Goal: Transaction & Acquisition: Purchase product/service

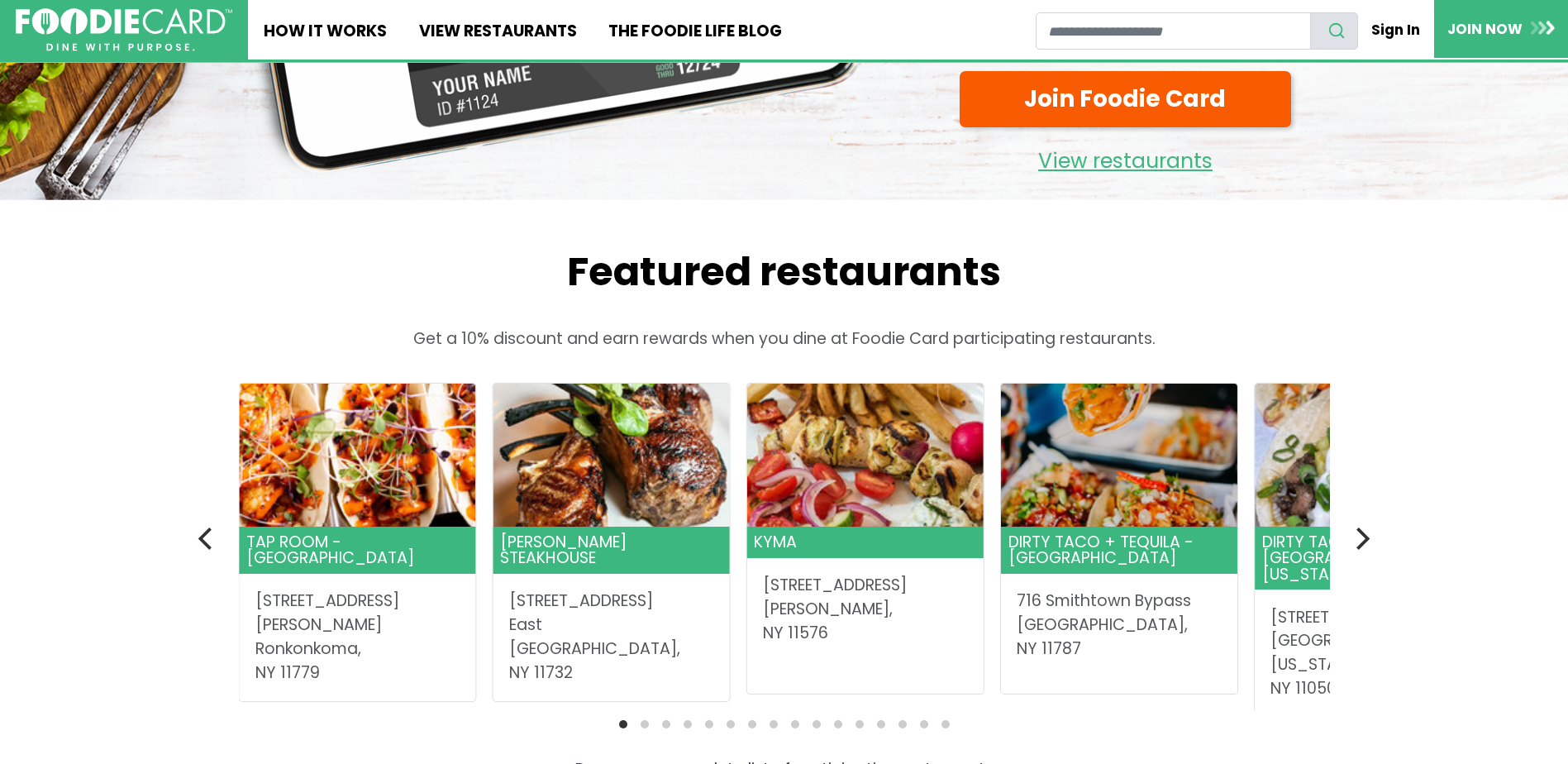
scroll to position [331, 0]
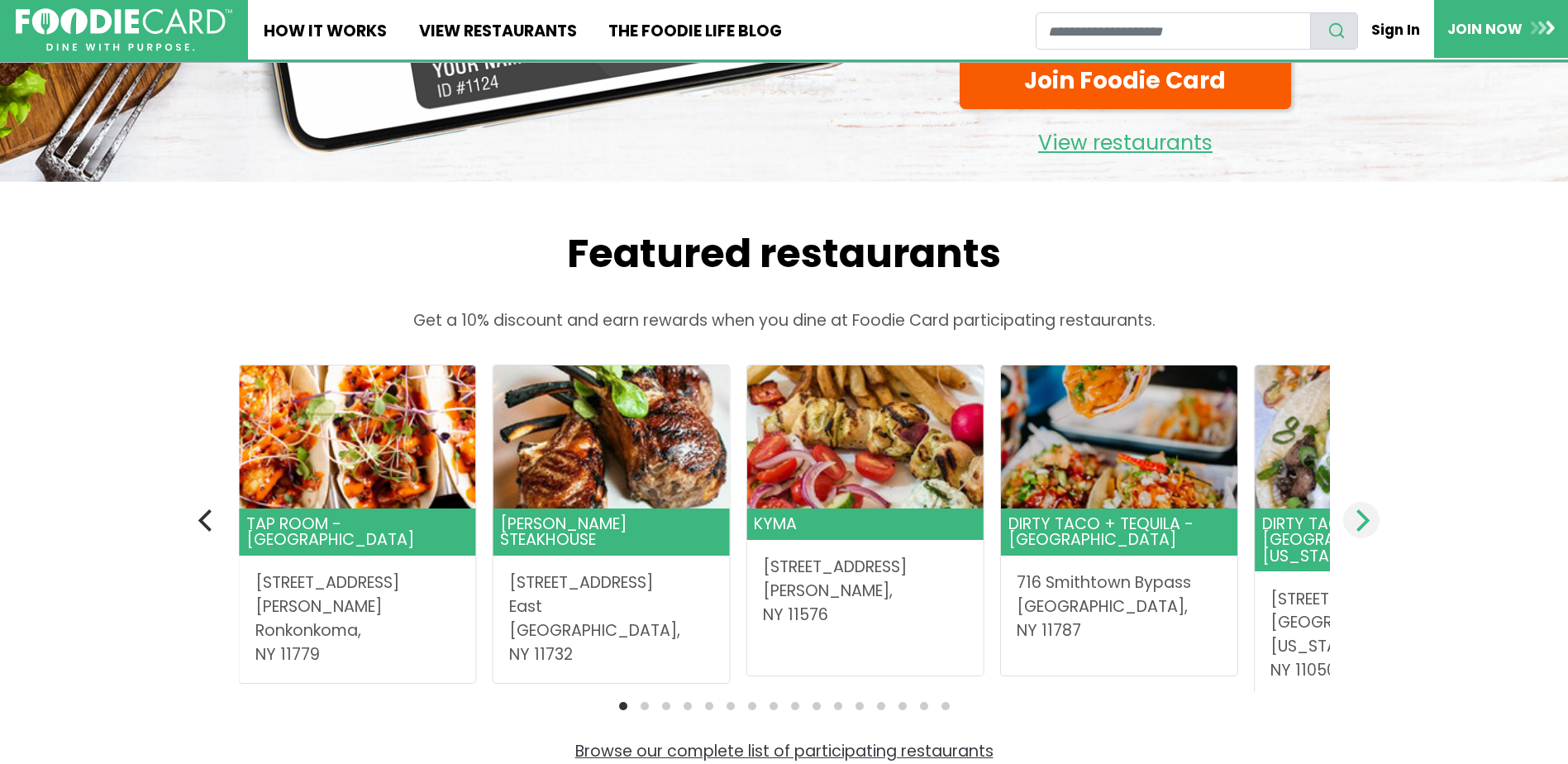
click at [1356, 523] on icon "Next" at bounding box center [1361, 520] width 22 height 22
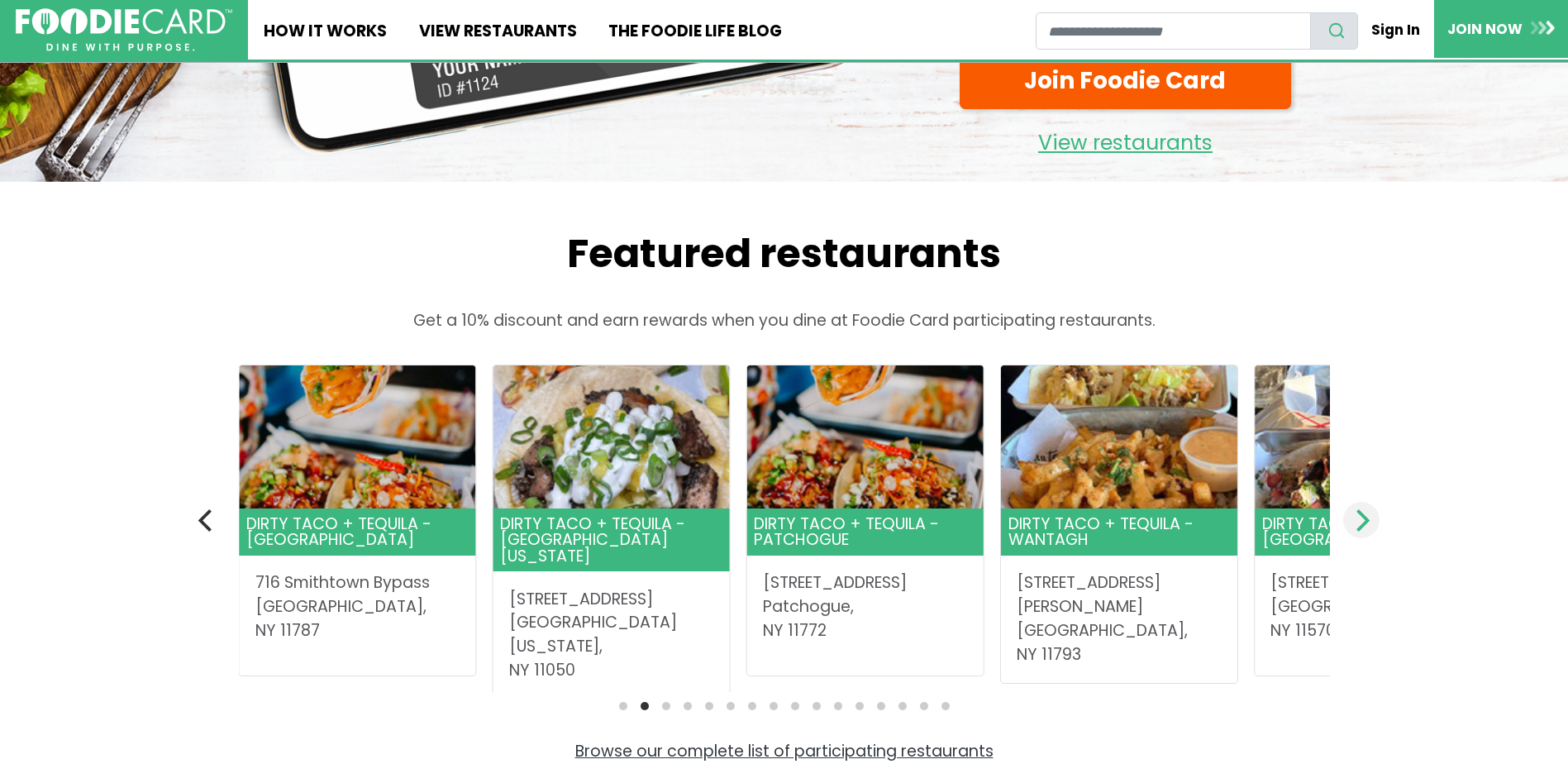
click at [1356, 521] on icon "Next" at bounding box center [1361, 520] width 22 height 22
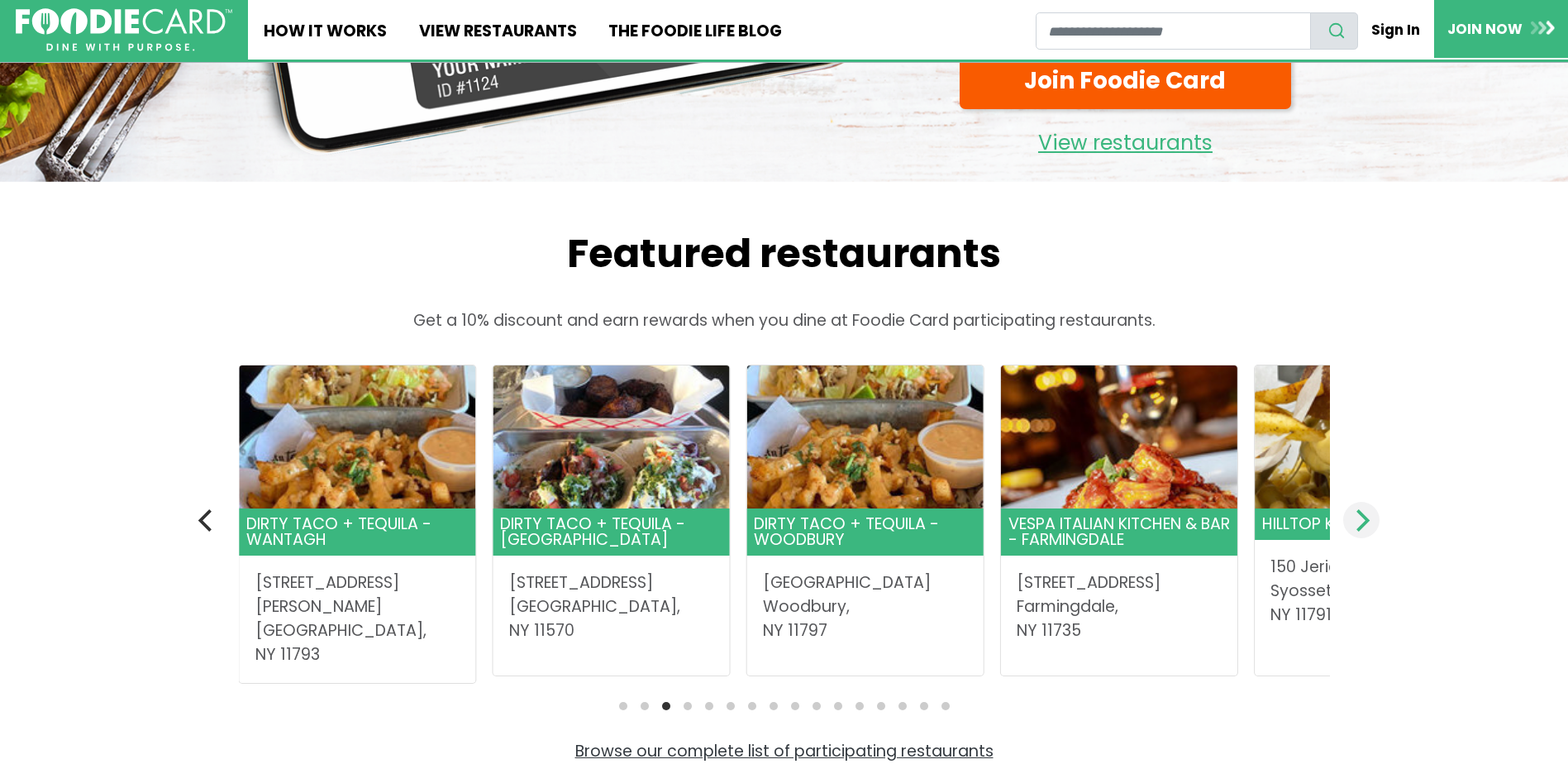
click at [1354, 519] on icon "Next" at bounding box center [1361, 520] width 22 height 22
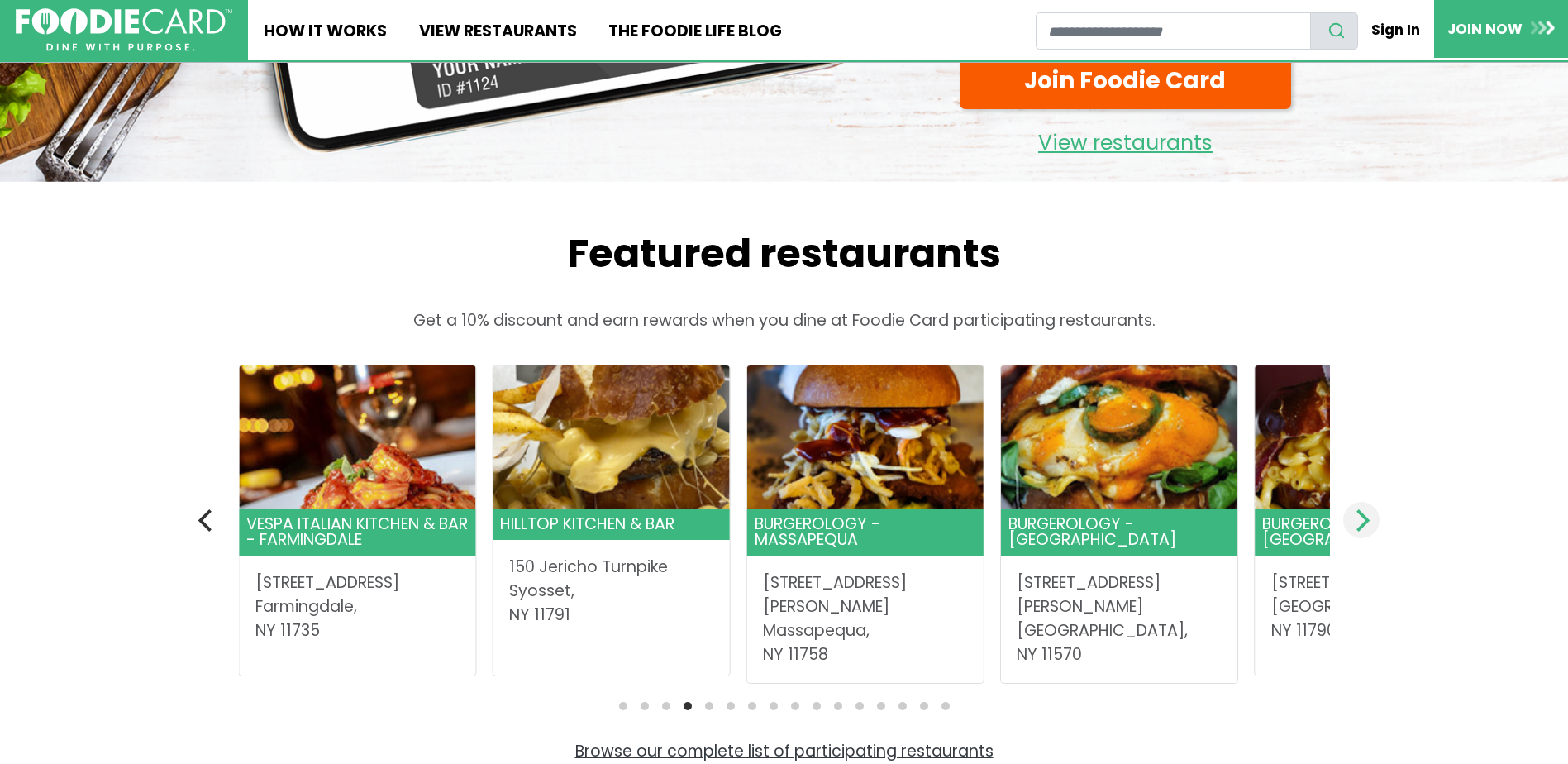
click at [1354, 519] on icon "Next" at bounding box center [1361, 520] width 22 height 22
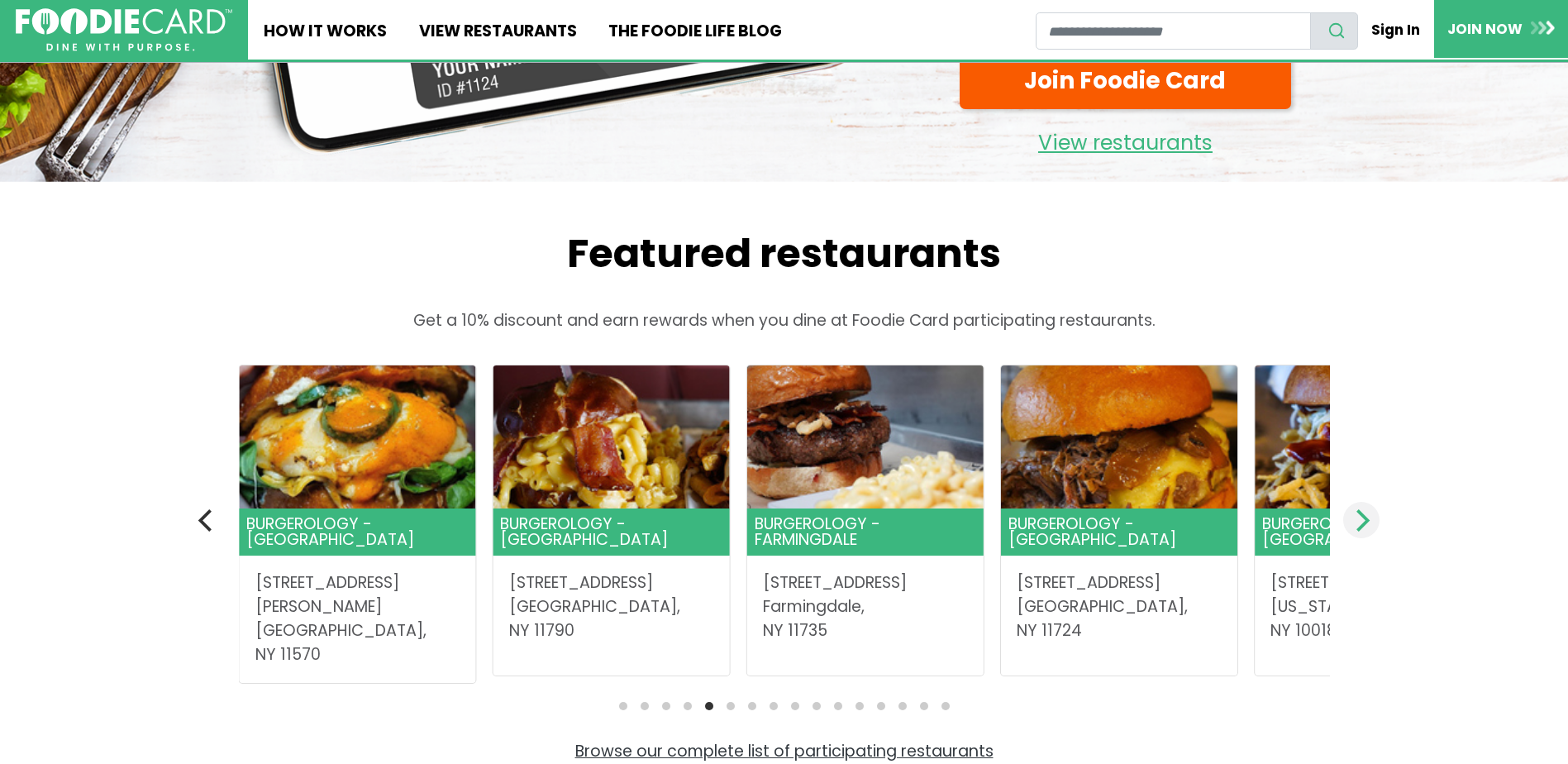
click at [1351, 519] on icon "Next" at bounding box center [1361, 520] width 22 height 22
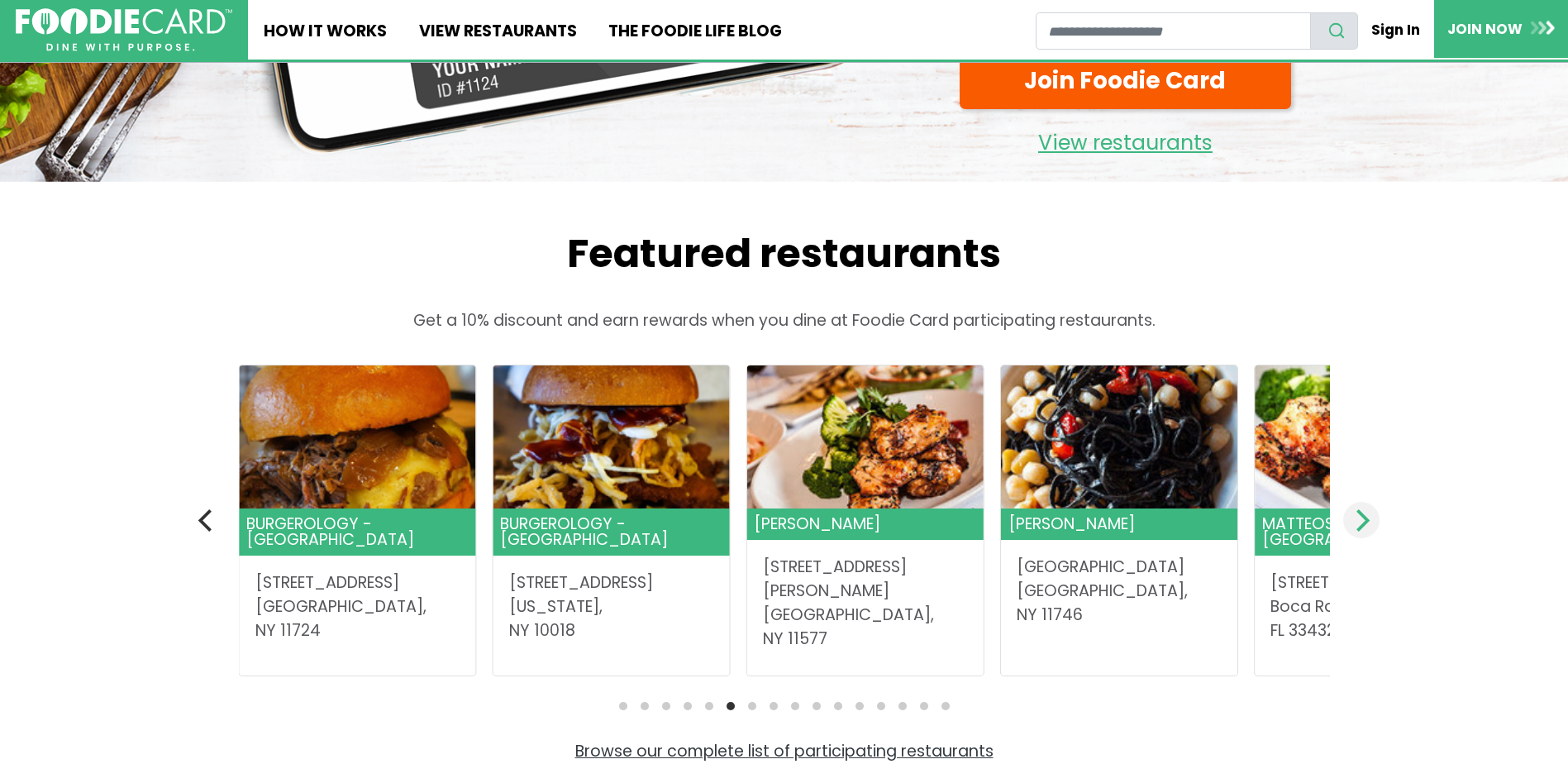
click at [1351, 519] on icon "Next" at bounding box center [1361, 520] width 22 height 22
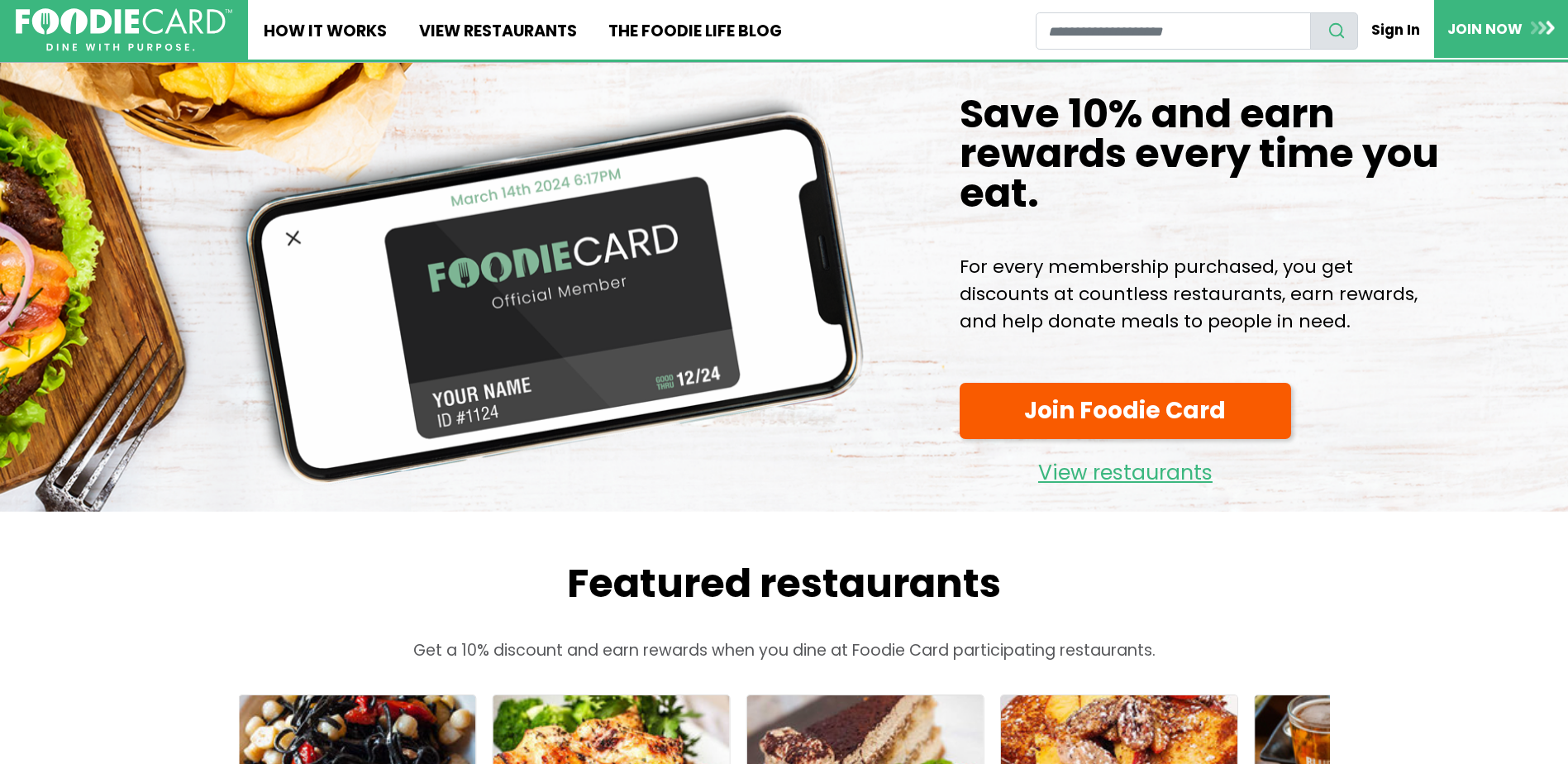
scroll to position [0, 0]
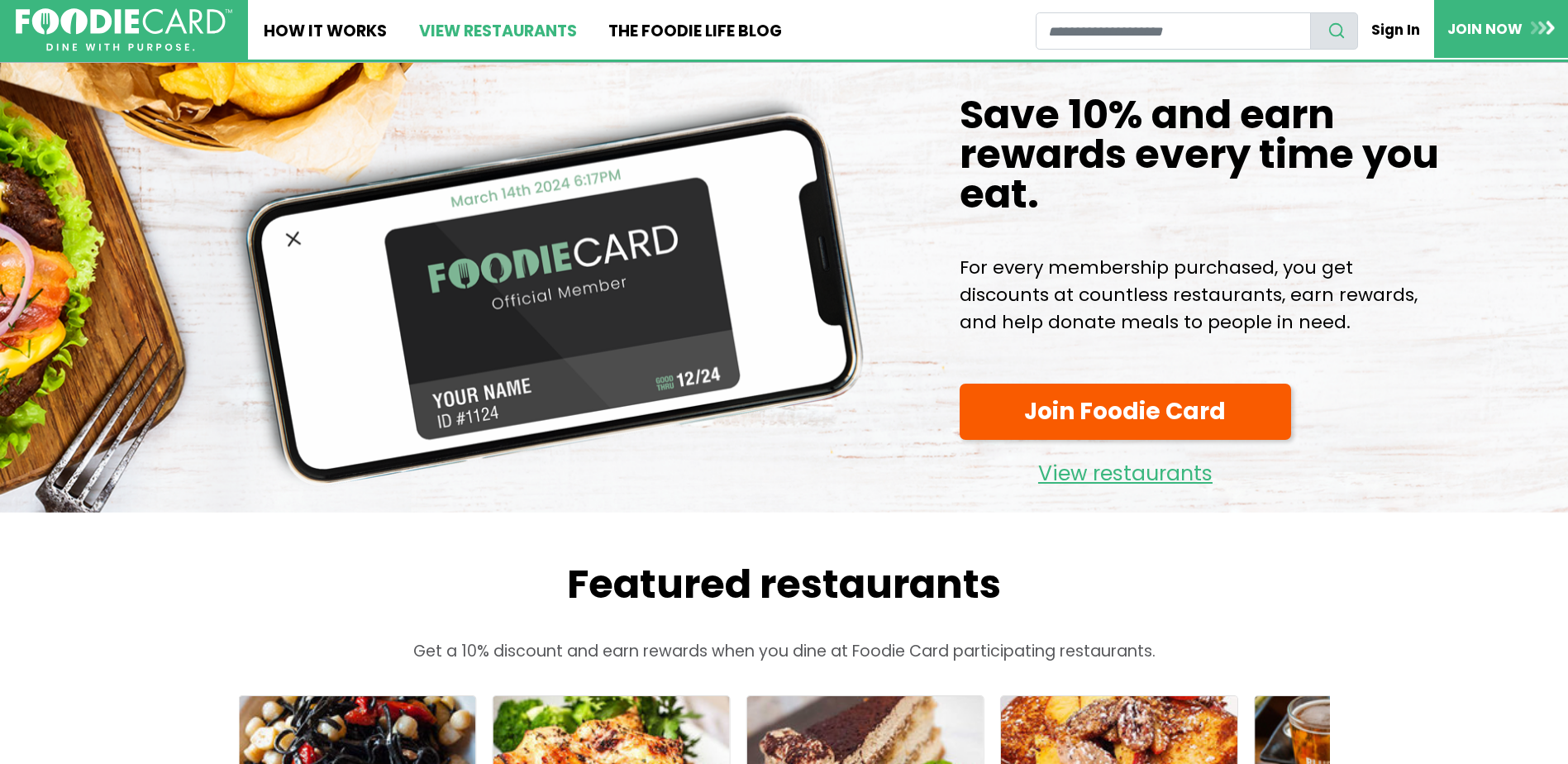
click at [513, 34] on link "View restaurants" at bounding box center [497, 30] width 189 height 59
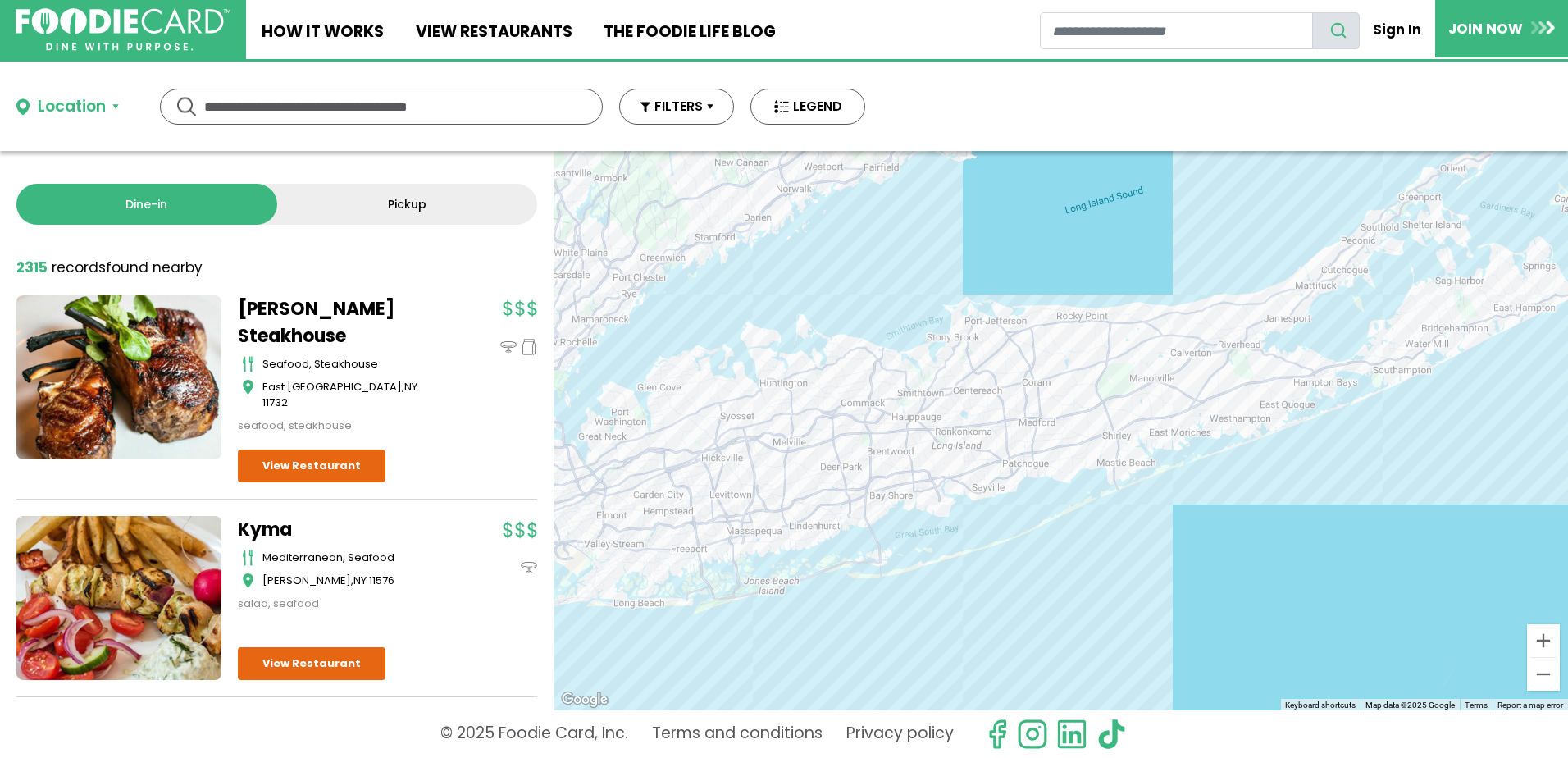
drag, startPoint x: 1083, startPoint y: 344, endPoint x: 947, endPoint y: 256, distance: 162.0
click at [947, 256] on div "To navigate, press the arrow keys." at bounding box center [1060, 431] width 1014 height 560
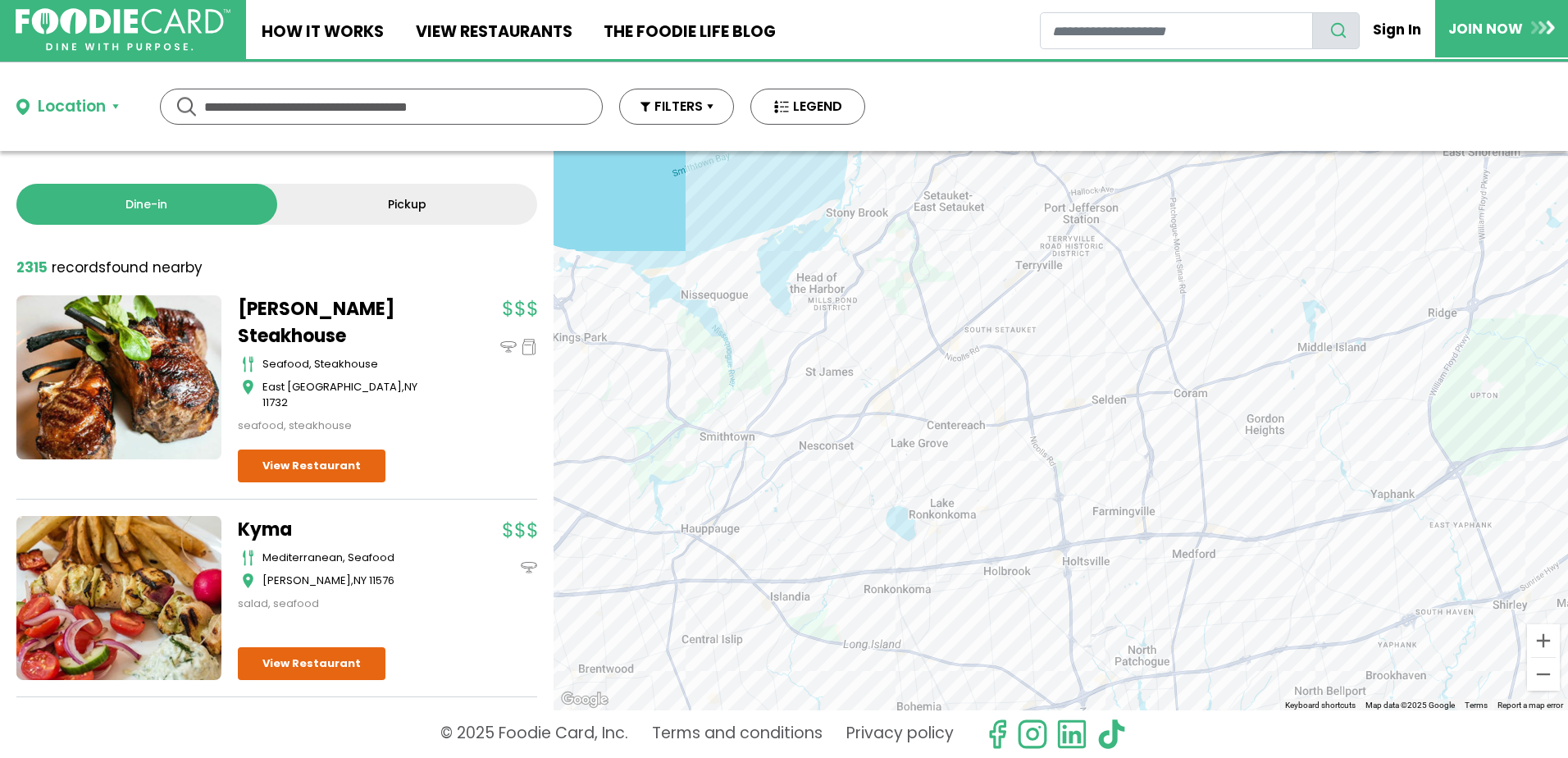
drag, startPoint x: 797, startPoint y: 215, endPoint x: 783, endPoint y: 147, distance: 69.4
click at [783, 147] on div "Location Use my current location Search by Region New York 2008 restaurants New…" at bounding box center [784, 410] width 1568 height 695
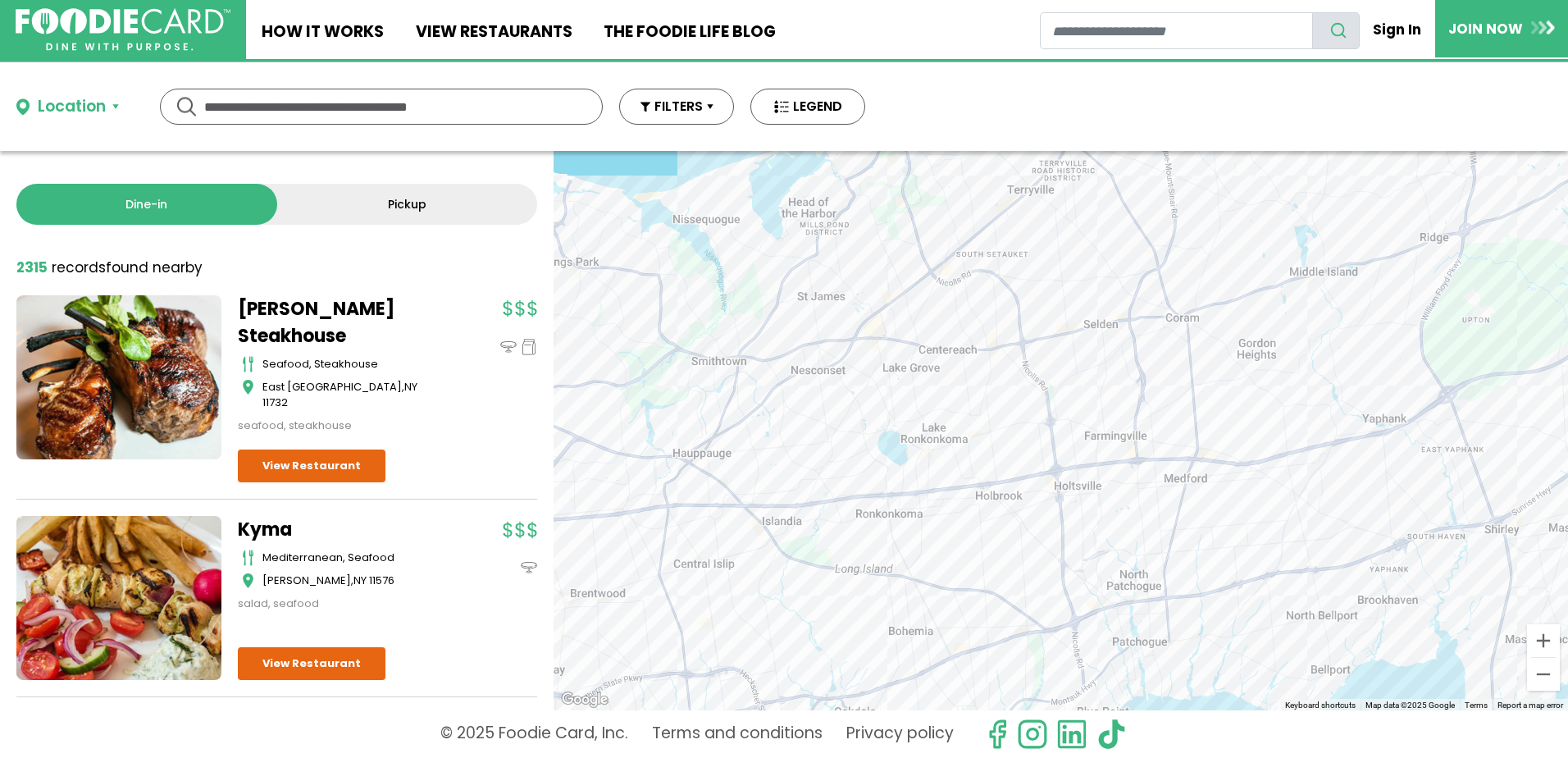
drag, startPoint x: 1085, startPoint y: 356, endPoint x: 1151, endPoint y: 256, distance: 119.8
click at [1151, 256] on div "To navigate, press the arrow keys." at bounding box center [1060, 431] width 1014 height 560
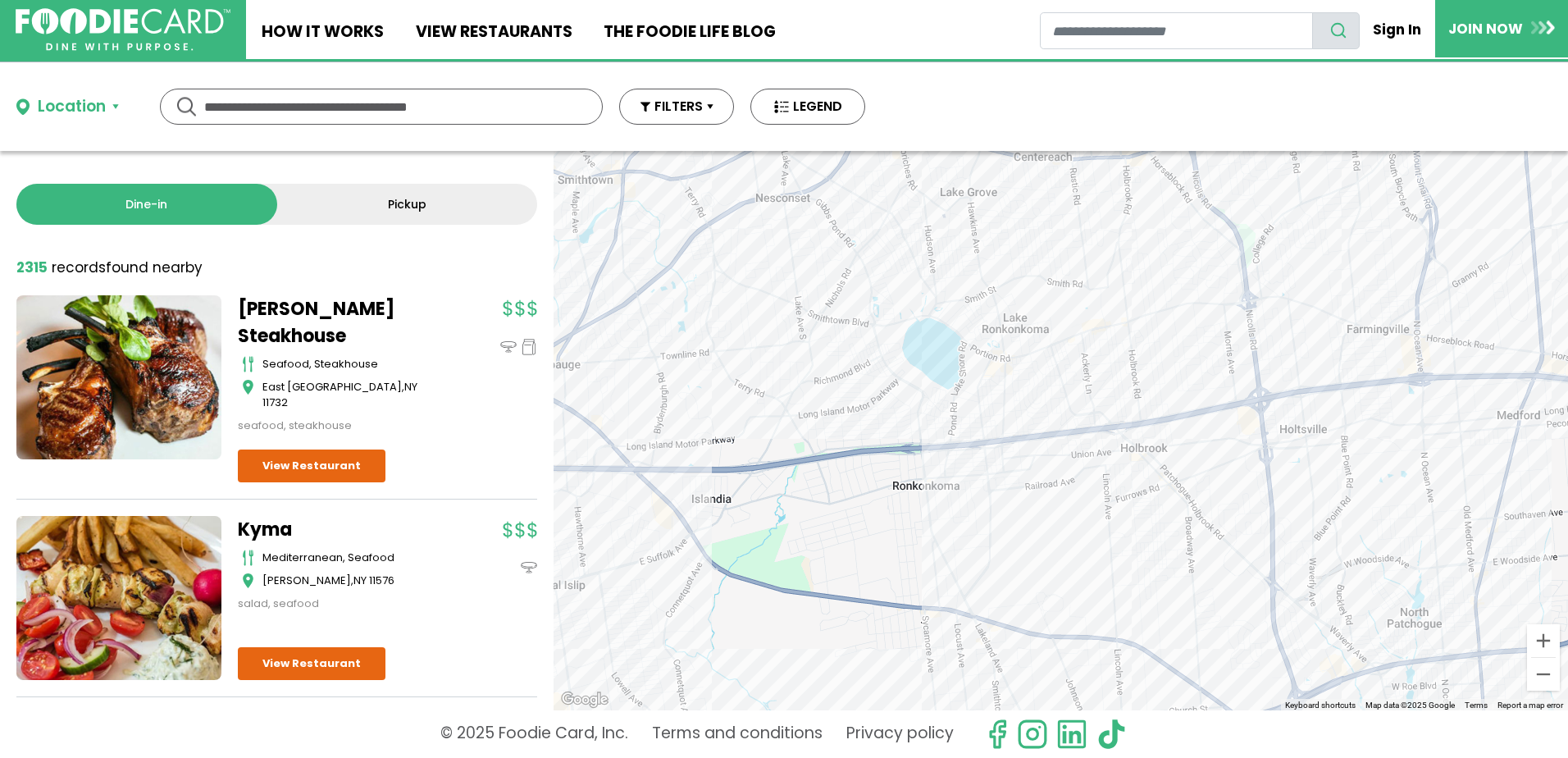
drag, startPoint x: 1019, startPoint y: 403, endPoint x: 1067, endPoint y: 330, distance: 87.4
click at [1067, 330] on div "To navigate, press the arrow keys." at bounding box center [1060, 431] width 1014 height 560
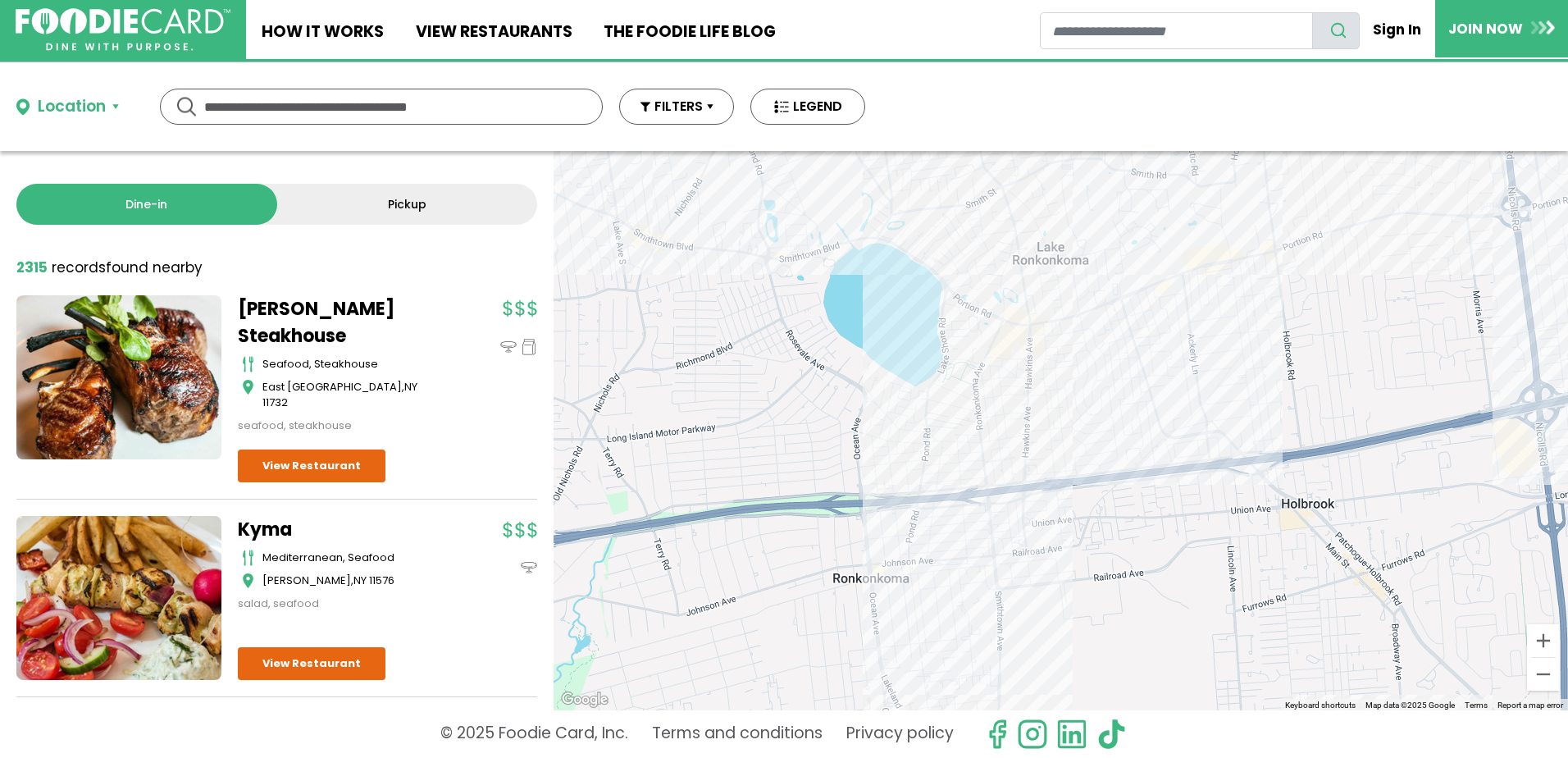
drag, startPoint x: 985, startPoint y: 358, endPoint x: 911, endPoint y: 366, distance: 74.4
click at [911, 366] on div "To navigate, press the arrow keys." at bounding box center [1060, 431] width 1014 height 560
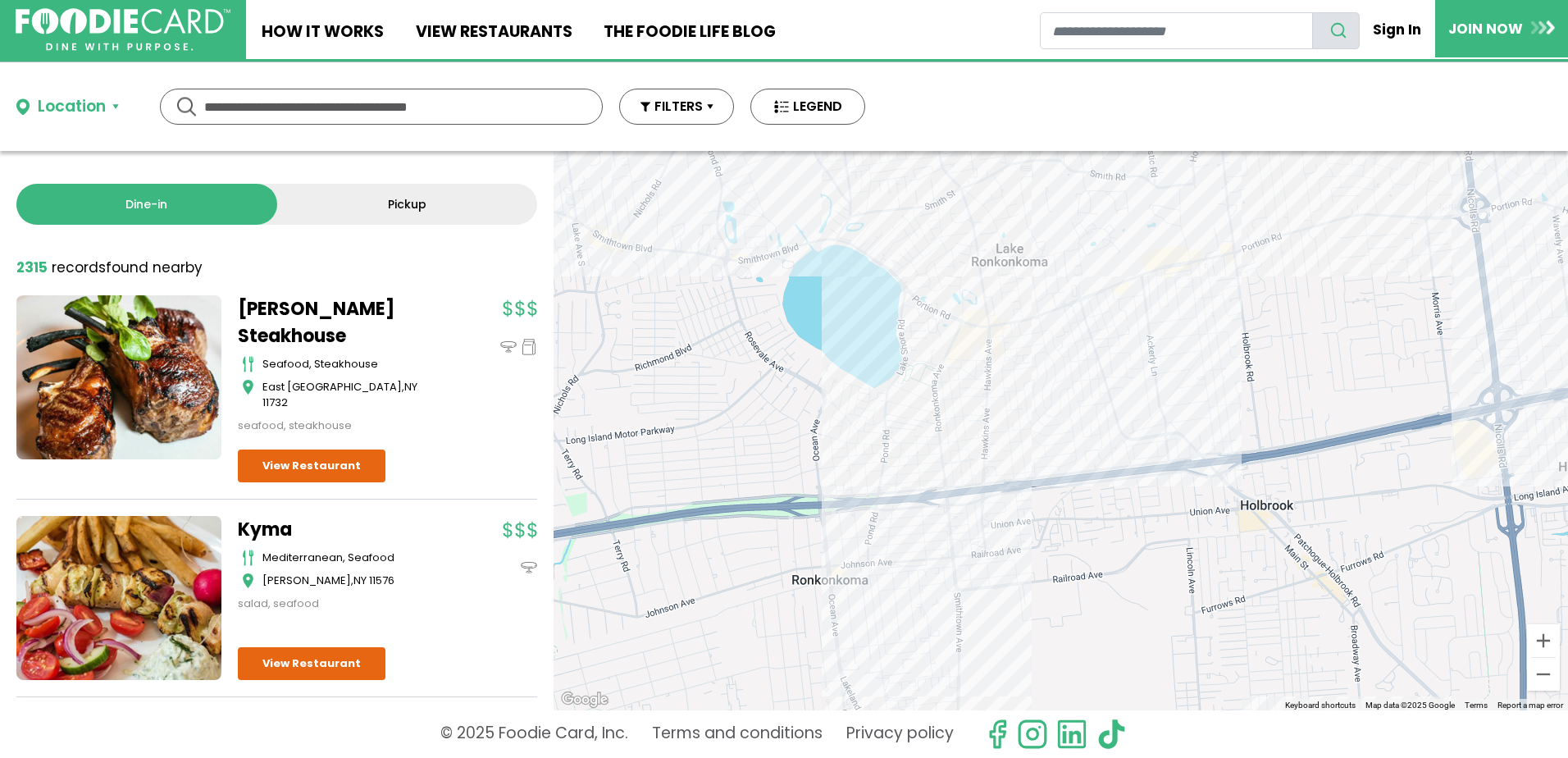
click at [1003, 347] on div "To navigate, press the arrow keys." at bounding box center [1060, 431] width 1014 height 560
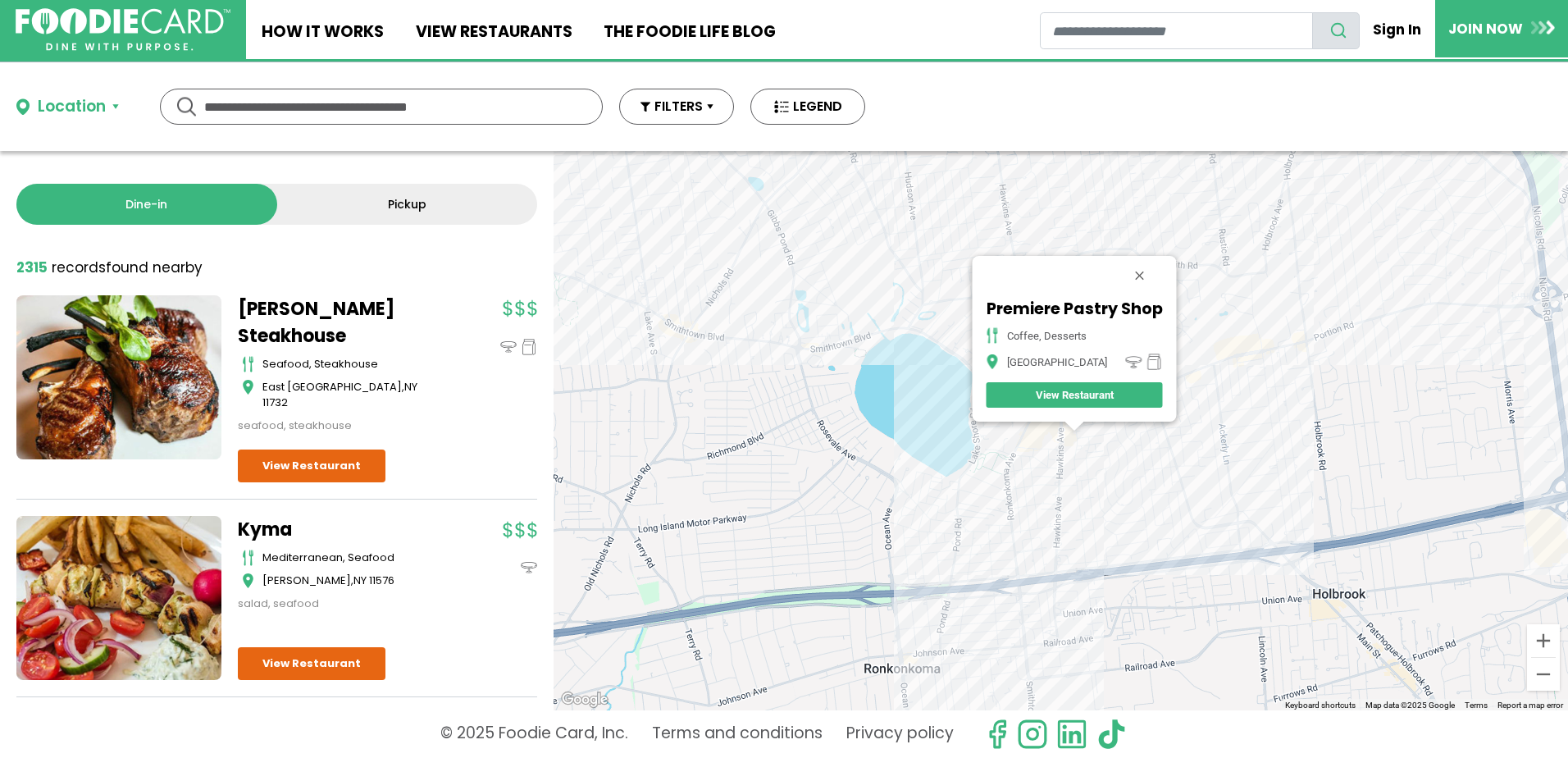
click at [986, 465] on div "To navigate, press the arrow keys. Premiere Pastry Shop coffee, desserts Lake R…" at bounding box center [1060, 431] width 1014 height 560
click at [1111, 431] on div "To navigate, press the arrow keys. Premiere Pastry Shop coffee, desserts Lake R…" at bounding box center [1060, 431] width 1014 height 560
click at [1139, 272] on button "Close" at bounding box center [1139, 275] width 39 height 39
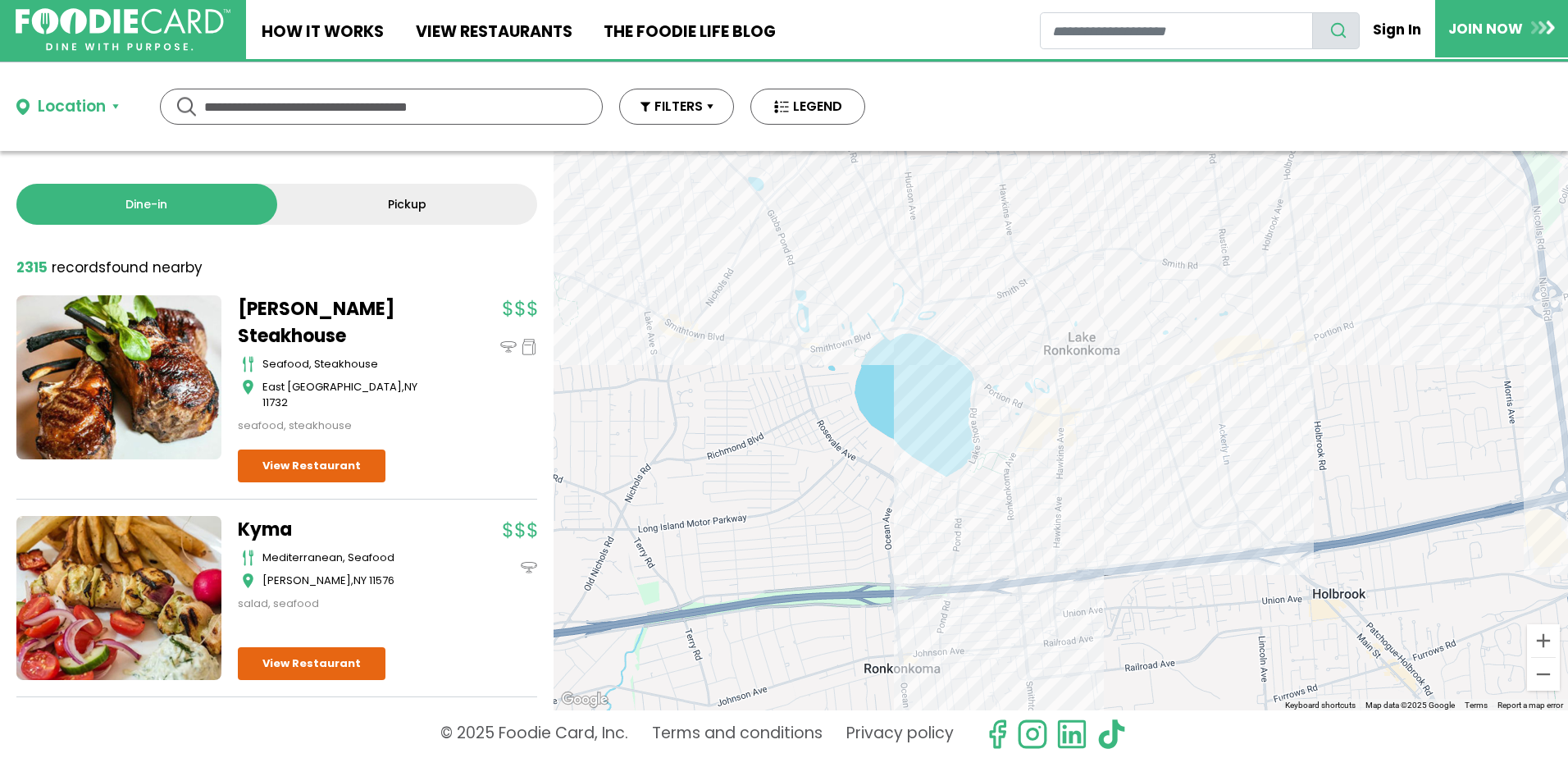
click at [1105, 429] on div "To navigate, press the arrow keys." at bounding box center [1060, 431] width 1014 height 560
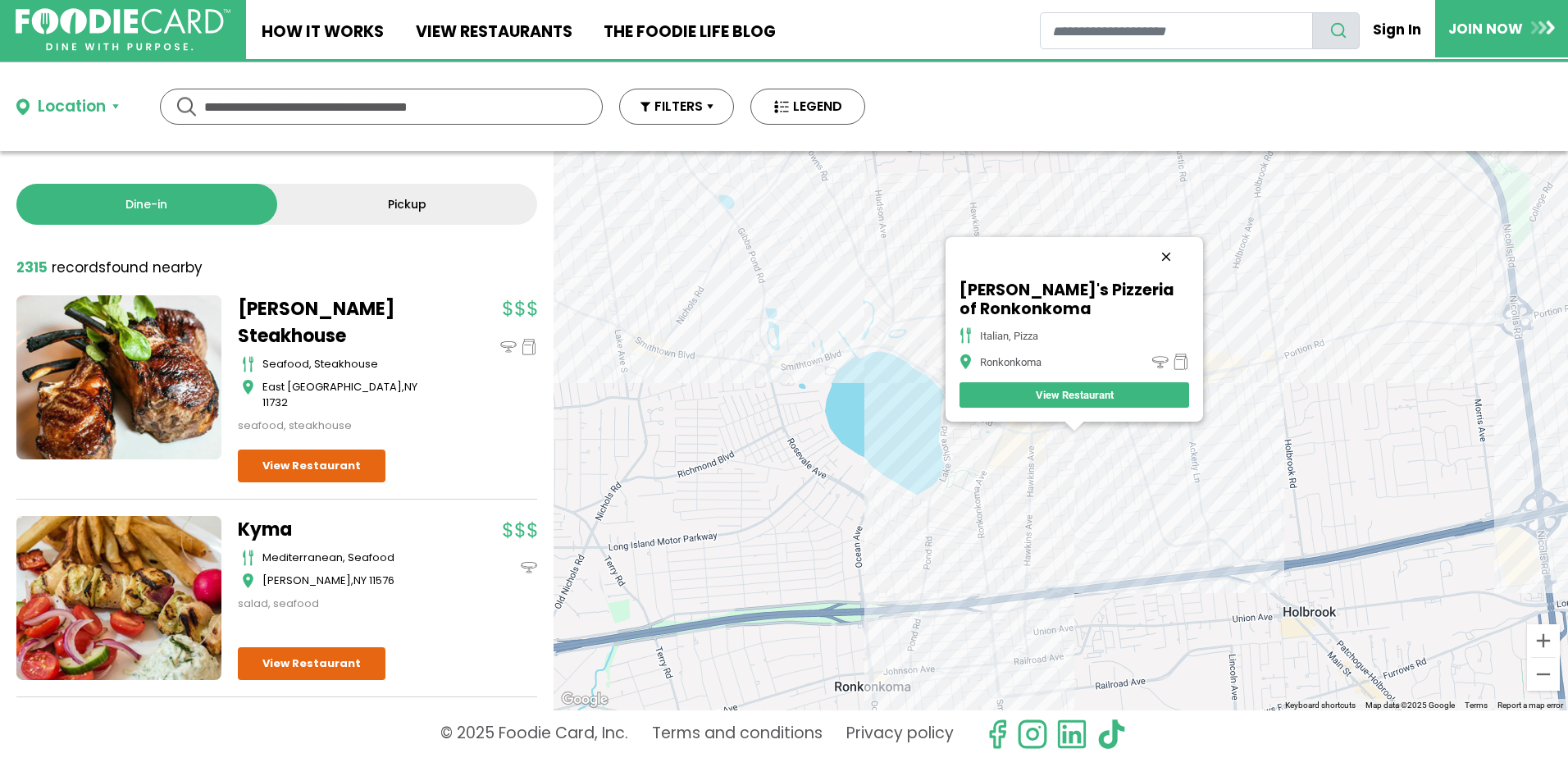
click at [1167, 253] on button "Close" at bounding box center [1166, 257] width 39 height 39
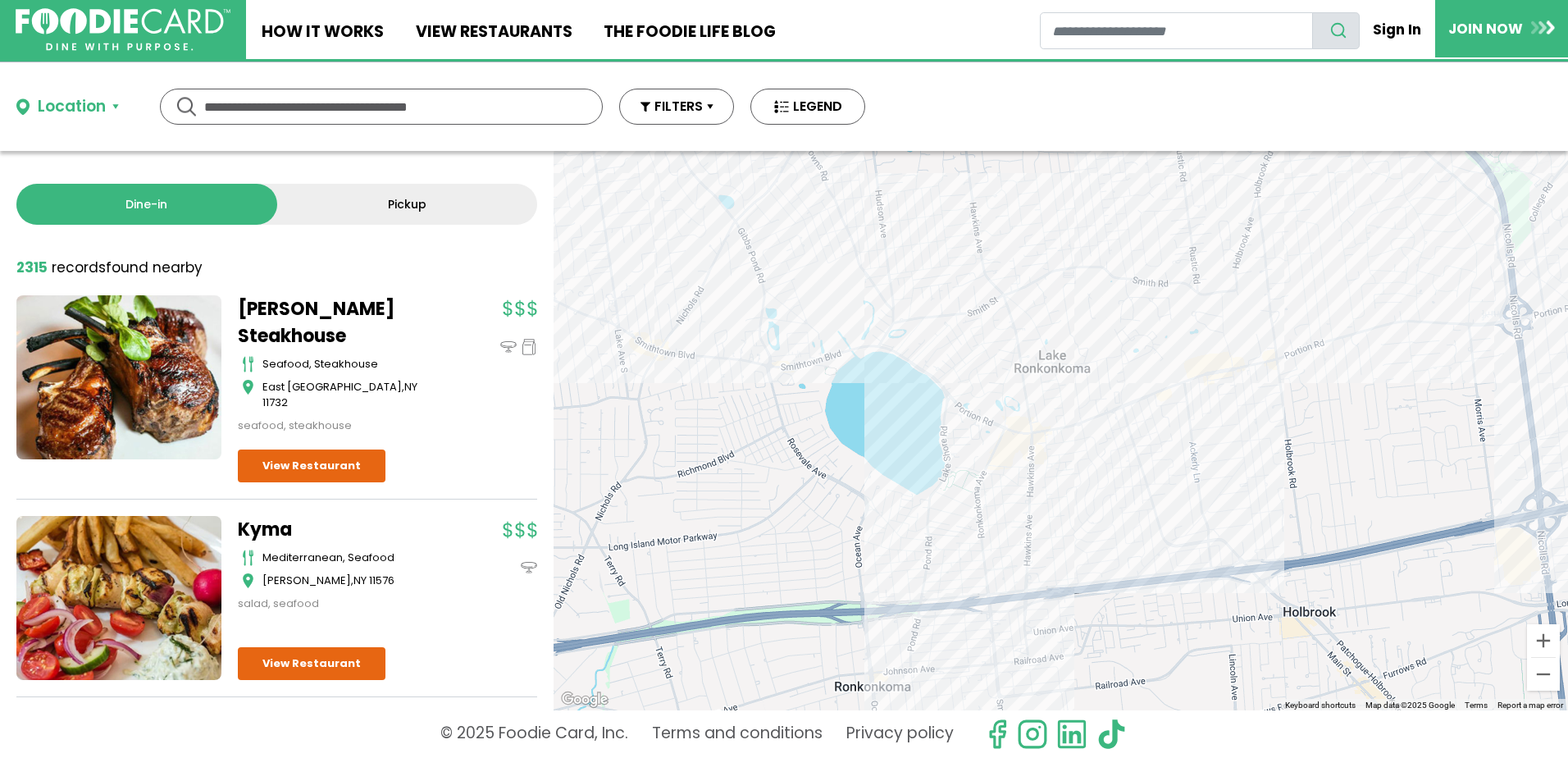
click at [1030, 344] on div "To navigate, press the arrow keys." at bounding box center [1060, 431] width 1014 height 560
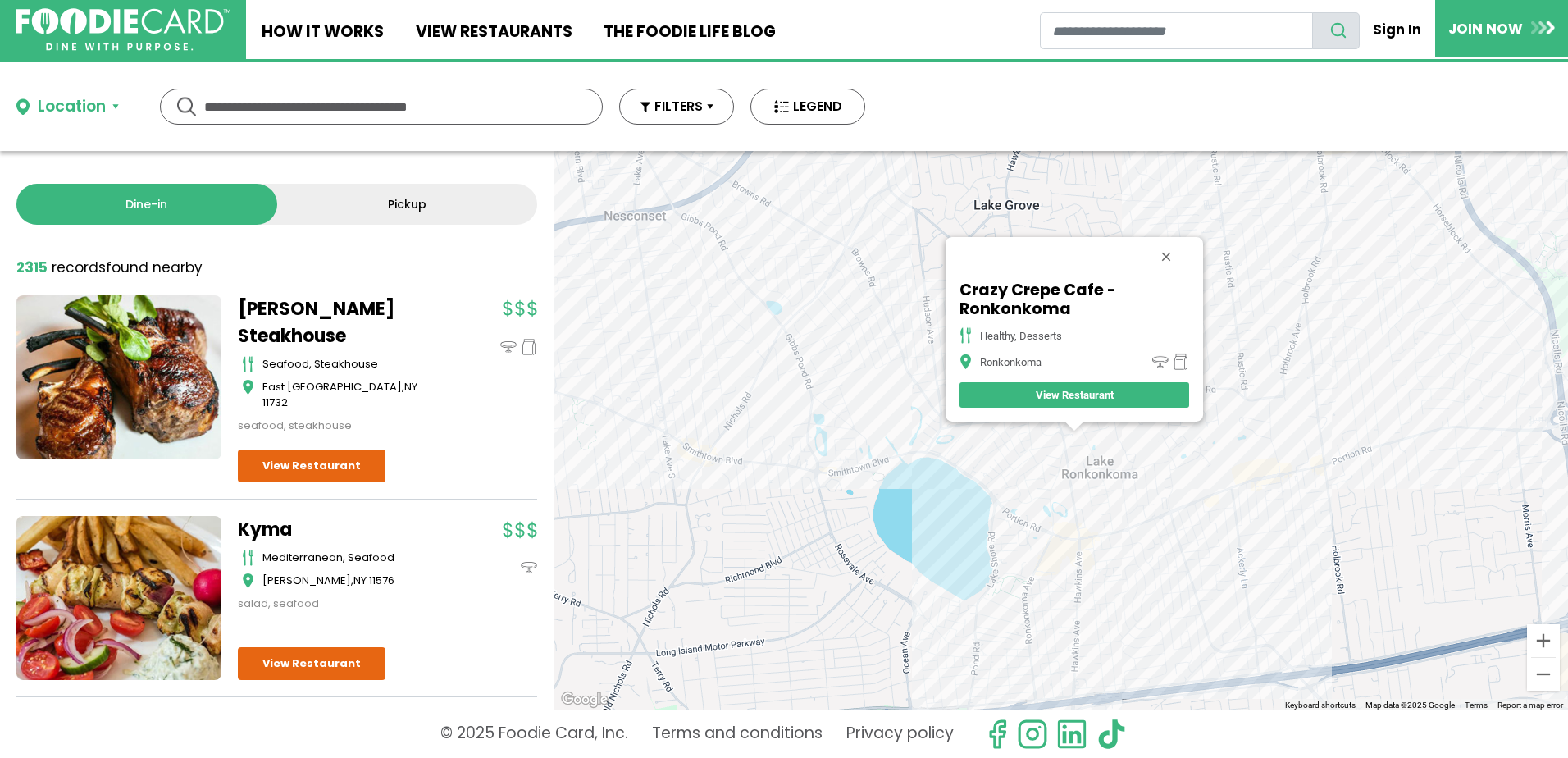
click at [1165, 257] on button "Close" at bounding box center [1166, 257] width 39 height 39
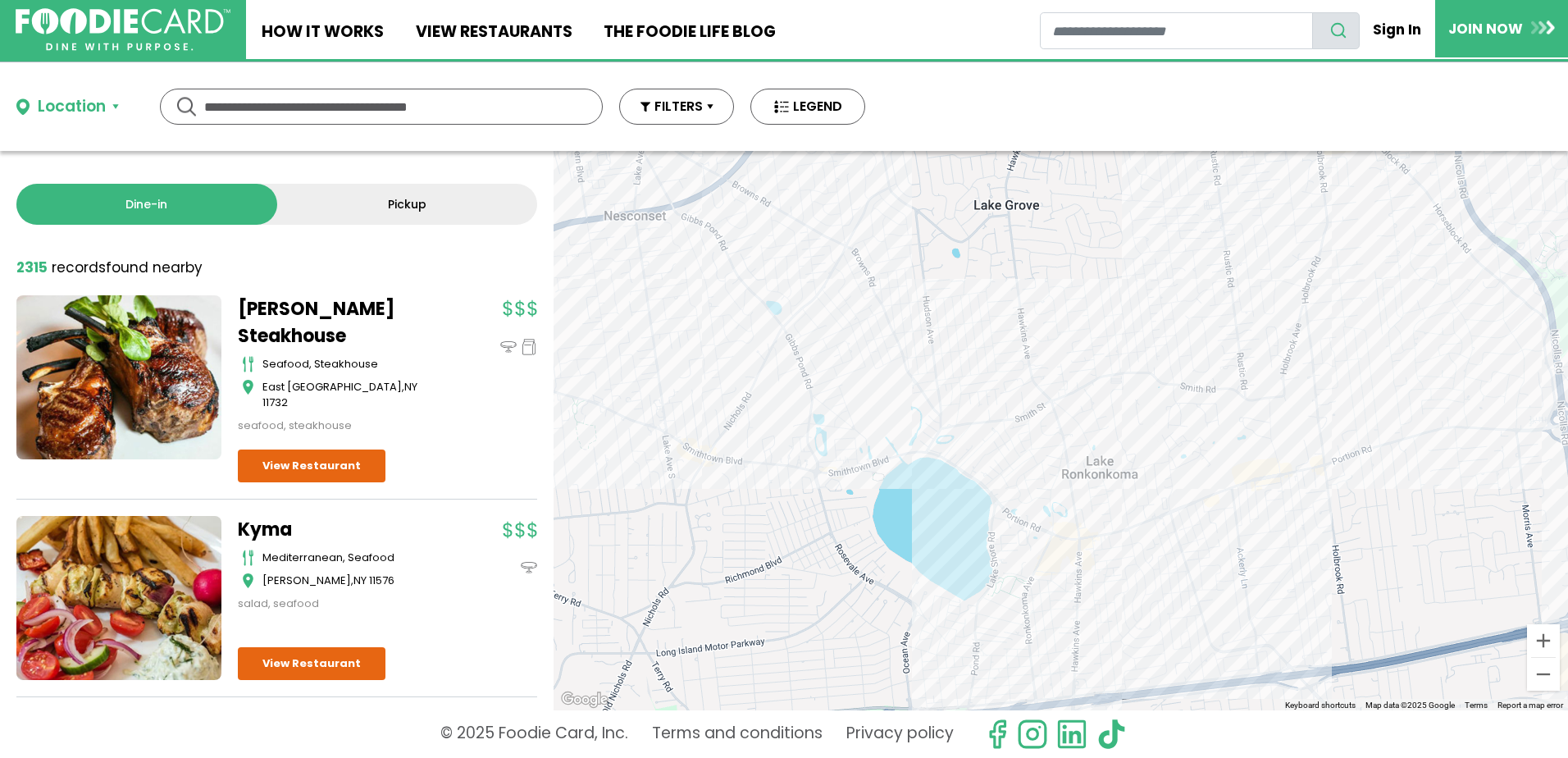
click at [1262, 478] on div "To navigate, press the arrow keys." at bounding box center [1060, 431] width 1014 height 560
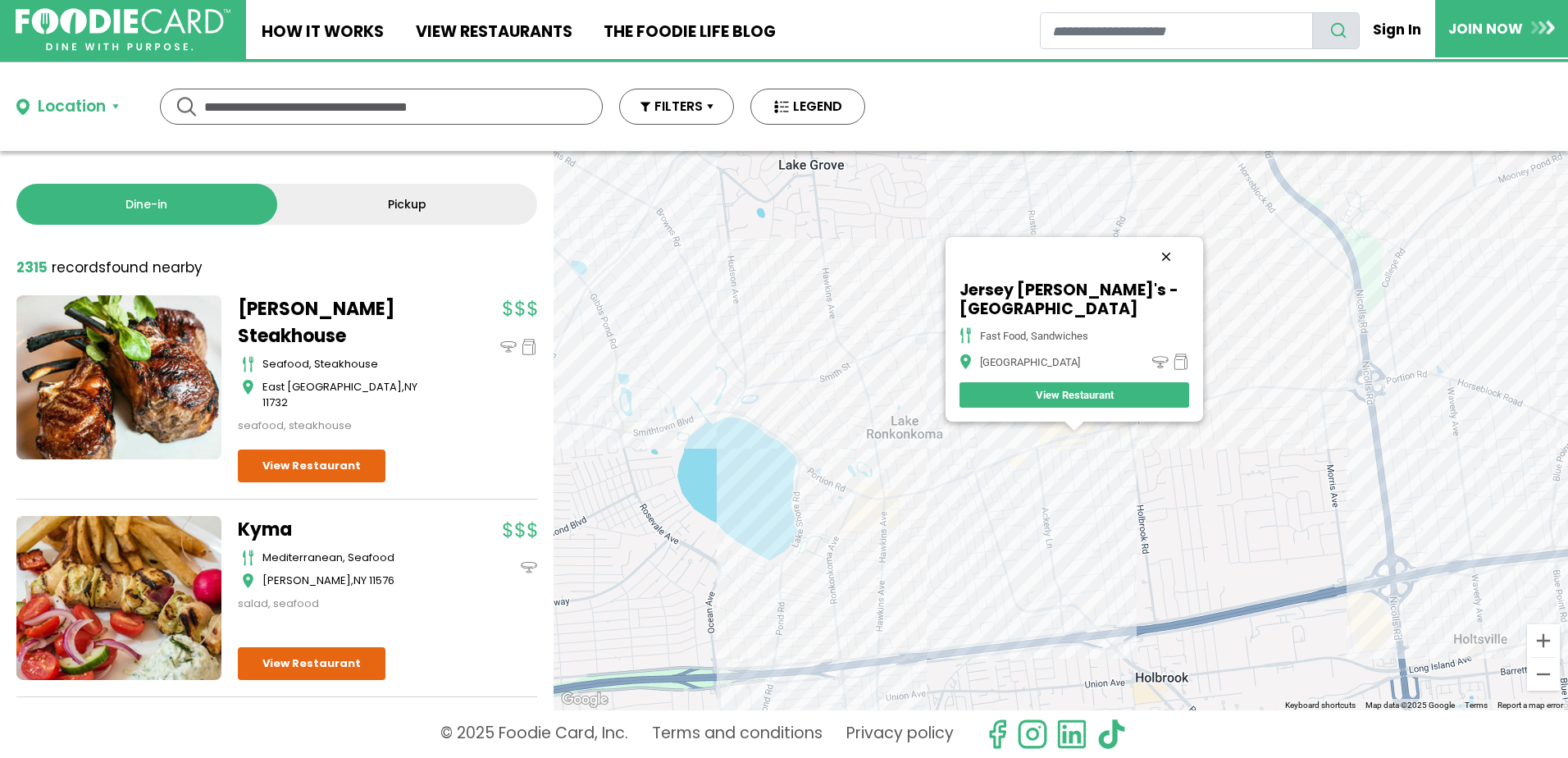
click at [1164, 253] on button "Close" at bounding box center [1166, 257] width 39 height 39
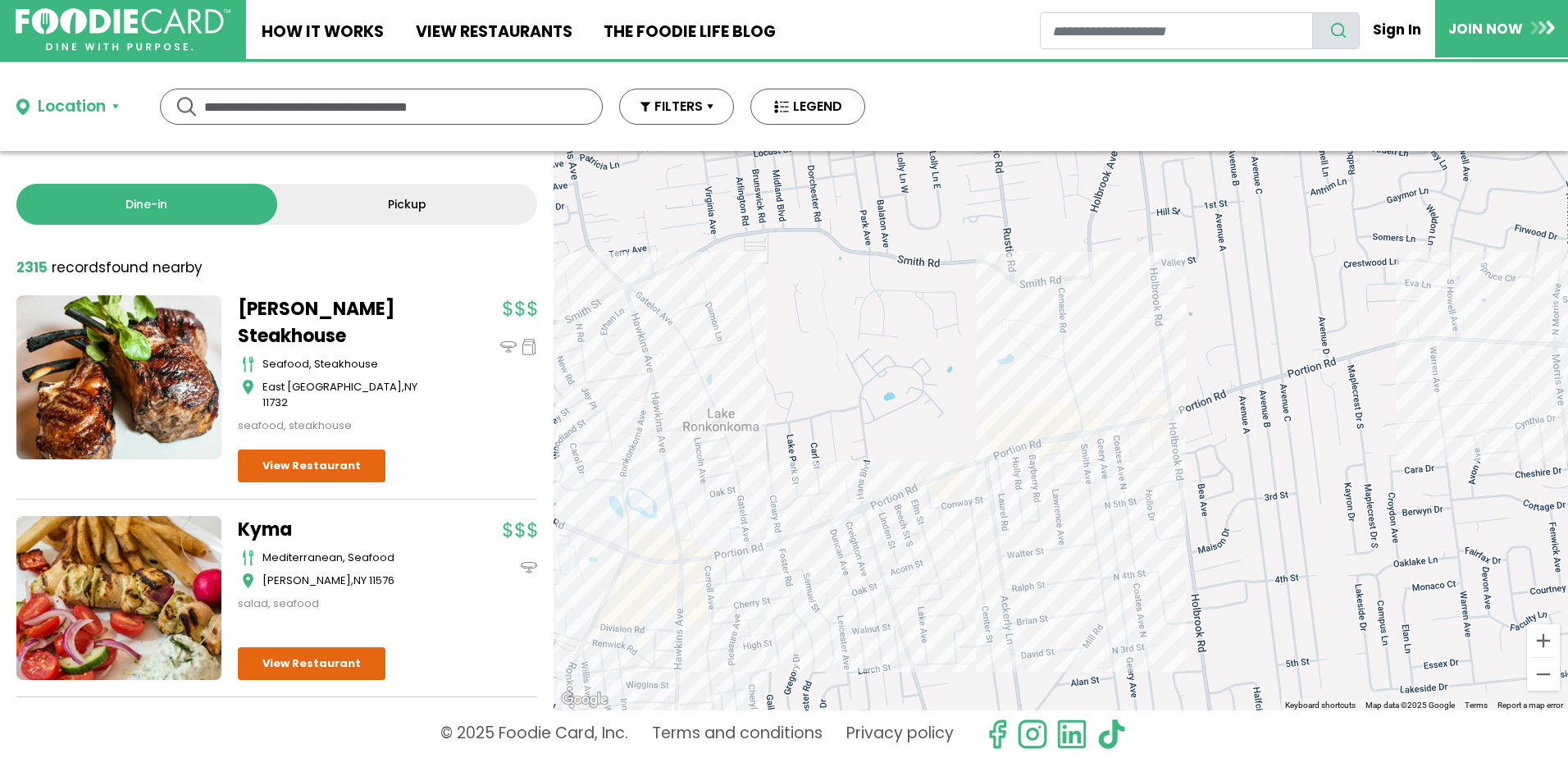
click at [1070, 464] on div "To navigate, press the arrow keys." at bounding box center [1060, 431] width 1014 height 560
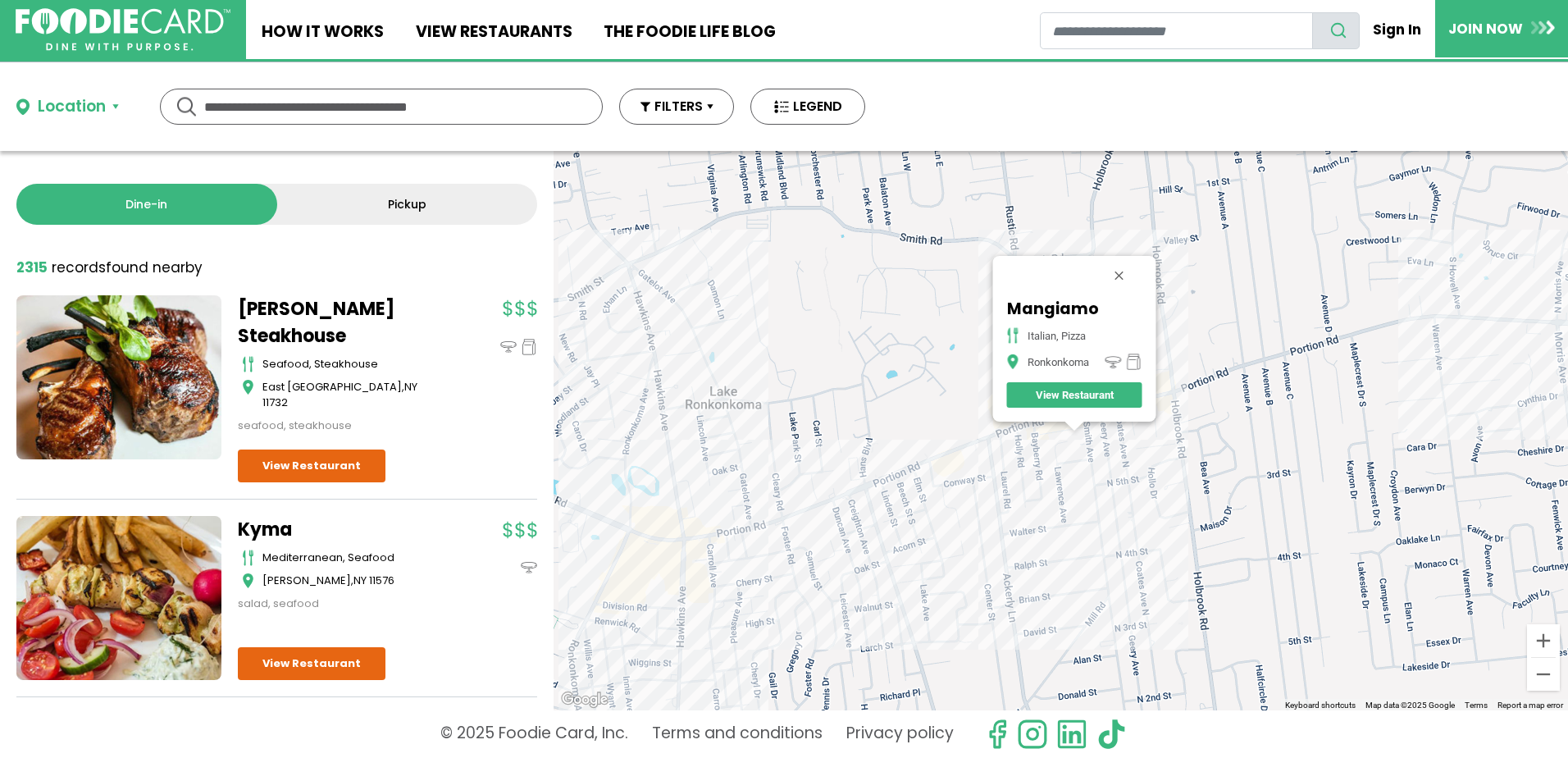
click at [1022, 478] on div "To navigate, press the arrow keys. Mangiamo italian, pizza Ronkonkoma View Rest…" at bounding box center [1060, 431] width 1014 height 560
click at [754, 541] on div "To navigate, press the arrow keys. Mangiamo italian, pizza Ronkonkoma View Rest…" at bounding box center [1060, 431] width 1014 height 560
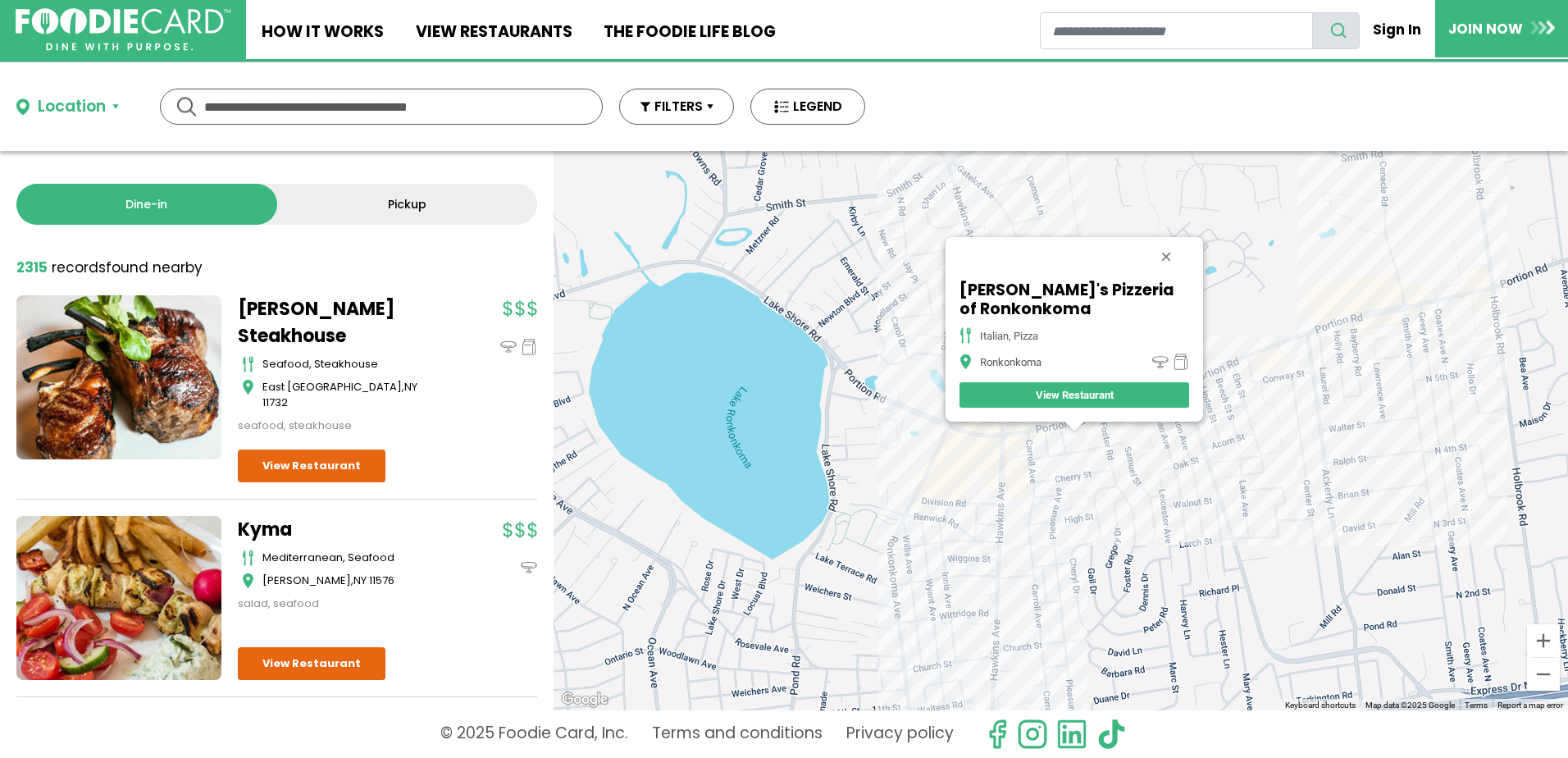
click at [1011, 388] on link "View Restaurant" at bounding box center [1074, 395] width 230 height 25
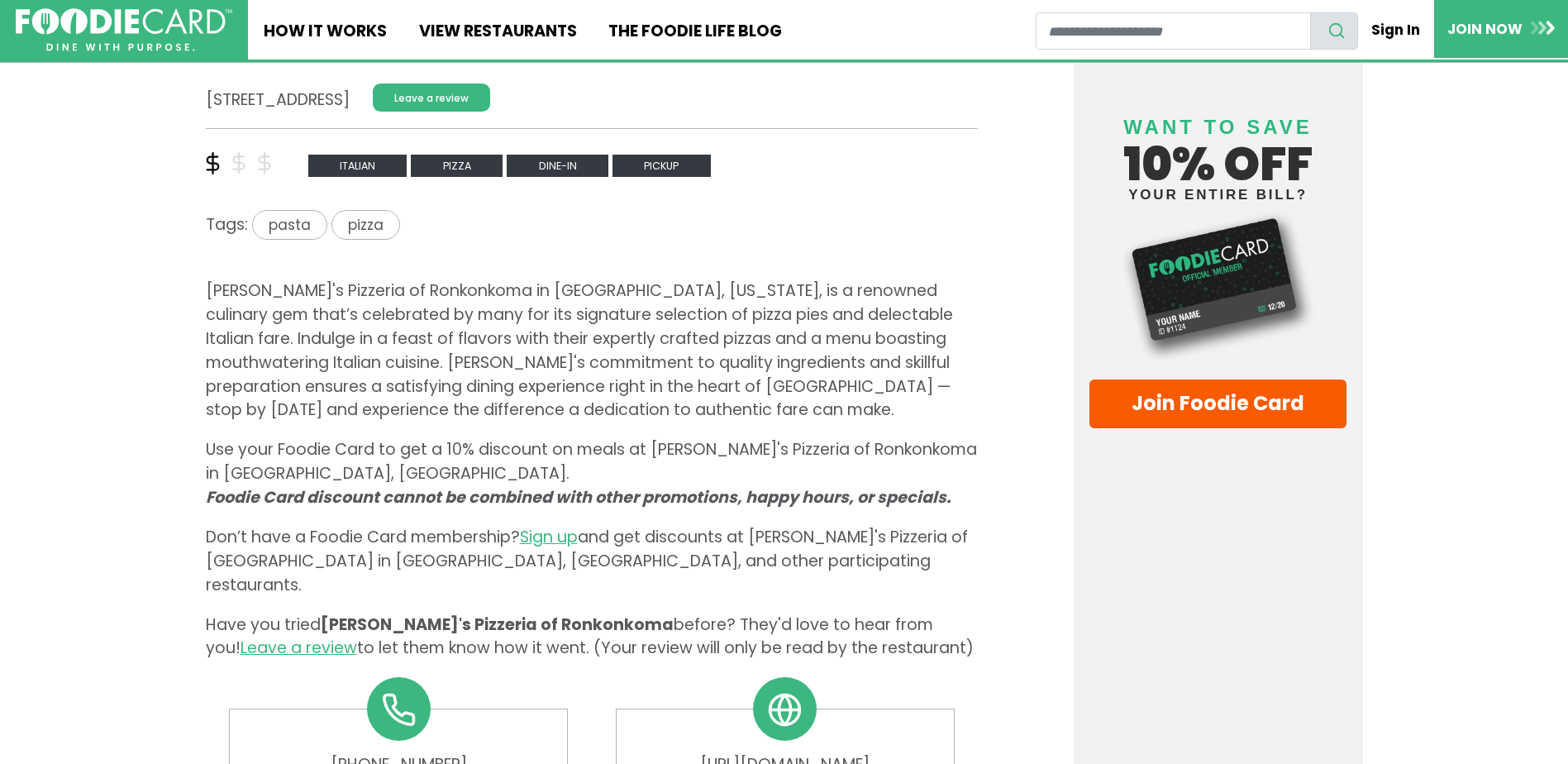
scroll to position [661, 0]
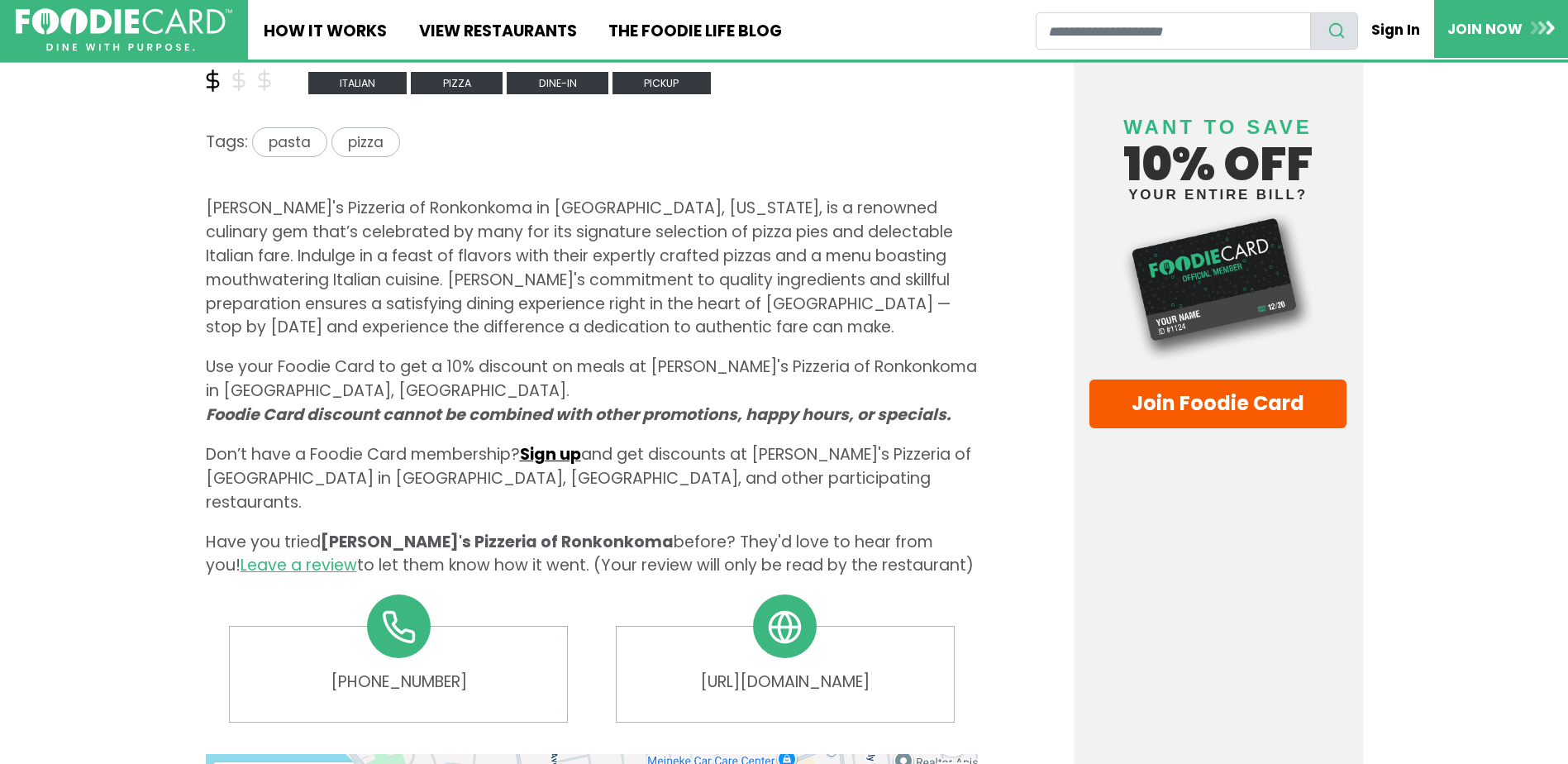
click at [544, 443] on link "Sign up" at bounding box center [550, 454] width 61 height 23
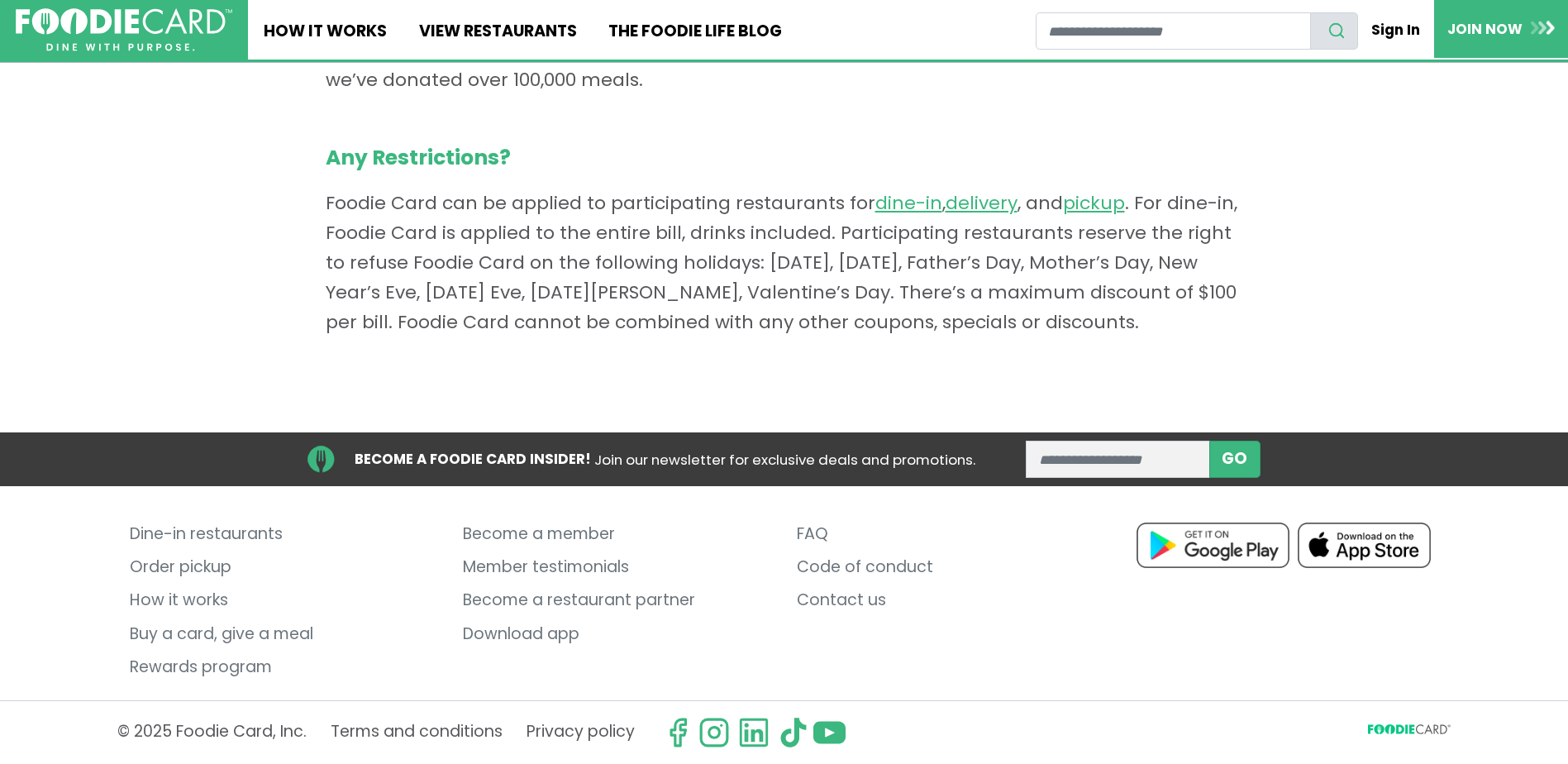
scroll to position [1299, 0]
